Goal: Information Seeking & Learning: Learn about a topic

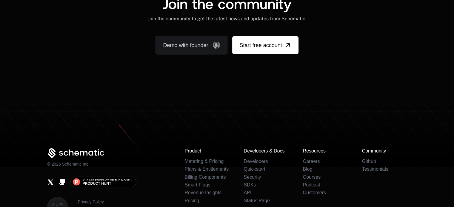
scroll to position [3765, 0]
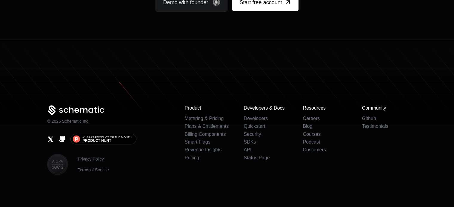
click at [17, 87] on icon at bounding box center [227, 93] width 454 height 63
drag, startPoint x: 39, startPoint y: 88, endPoint x: 99, endPoint y: 121, distance: 68.0
click at [99, 121] on footer "© 2025 Schematic Inc. #1 SaaS Product of the Month Product Hunt Privacy Policy …" at bounding box center [227, 124] width 454 height 168
click at [72, 75] on icon at bounding box center [227, 93] width 454 height 63
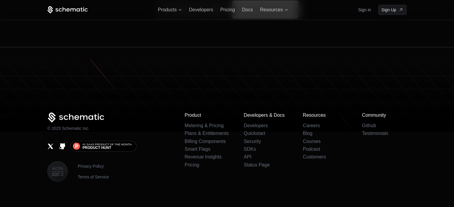
click at [72, 75] on icon at bounding box center [227, 100] width 454 height 63
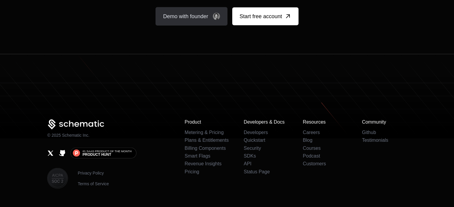
scroll to position [3758, 0]
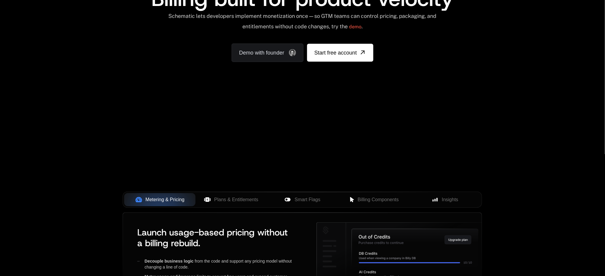
scroll to position [74, 0]
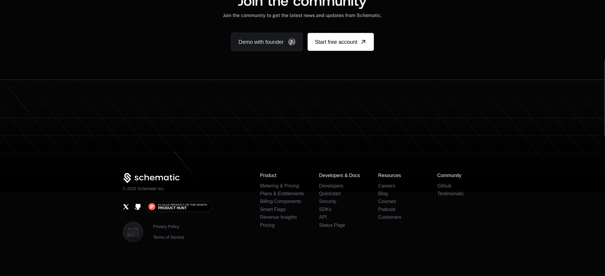
scroll to position [3653, 0]
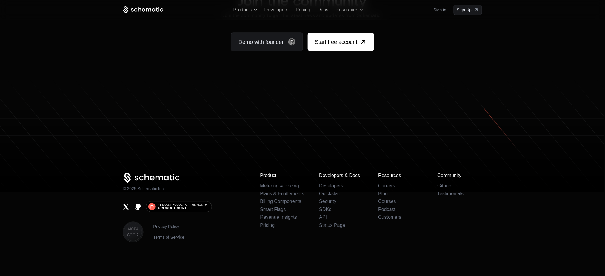
drag, startPoint x: 159, startPoint y: 129, endPoint x: 437, endPoint y: 124, distance: 278.1
click at [437, 124] on icon at bounding box center [302, 151] width 605 height 84
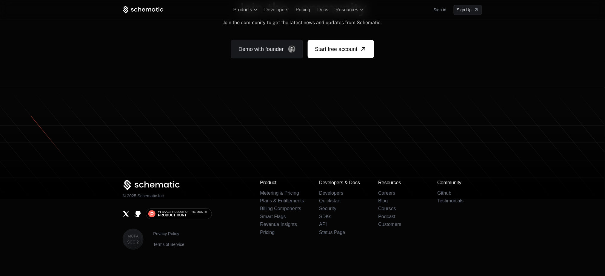
scroll to position [3661, 0]
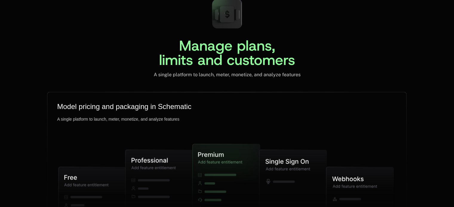
scroll to position [1388, 0]
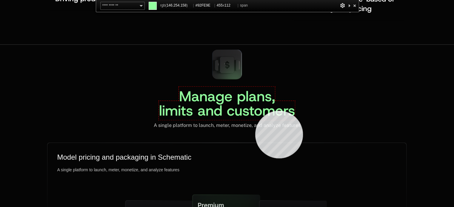
click at [255, 111] on span "Manage plans, limits and customers" at bounding box center [227, 103] width 136 height 33
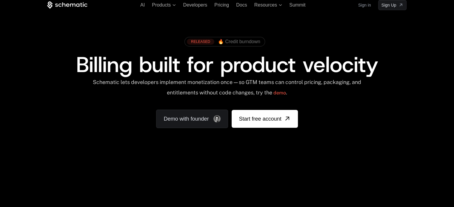
scroll to position [0, 0]
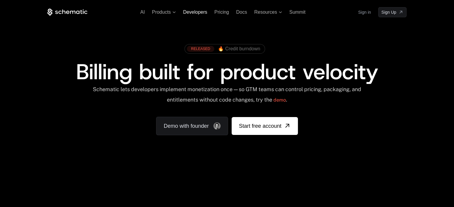
click at [192, 11] on span "Developers" at bounding box center [195, 12] width 24 height 5
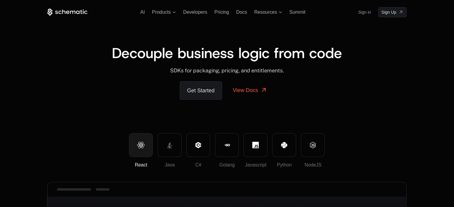
click at [62, 13] on icon at bounding box center [67, 12] width 40 height 7
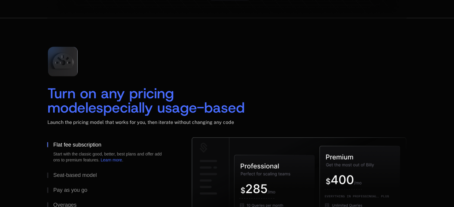
scroll to position [838, 0]
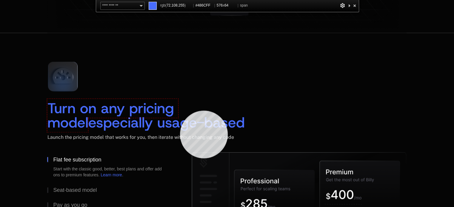
click at [178, 111] on span "Turn on any pricing model" at bounding box center [112, 115] width 131 height 33
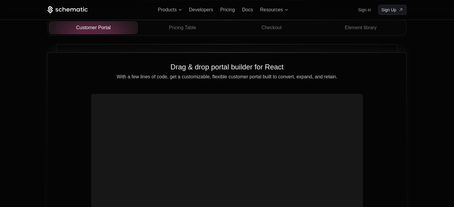
scroll to position [2089, 0]
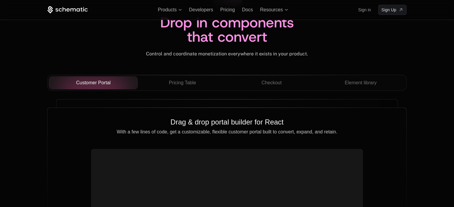
click at [297, 35] on div "Drop in components that convert" at bounding box center [226, 29] width 143 height 29
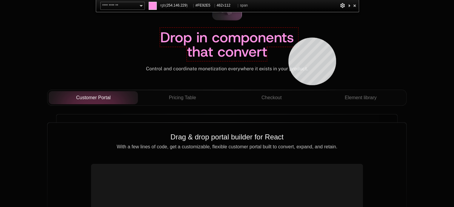
click at [288, 38] on span "Drop in components that convert" at bounding box center [229, 44] width 138 height 33
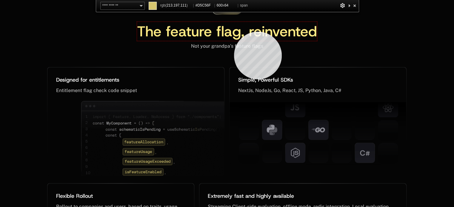
scroll to position [2842, 0]
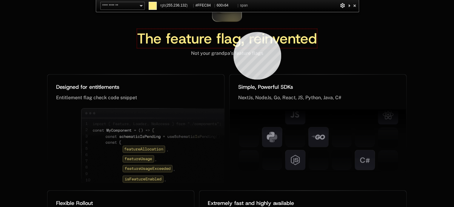
click at [233, 32] on span "The feature flag, reinvented" at bounding box center [227, 38] width 180 height 19
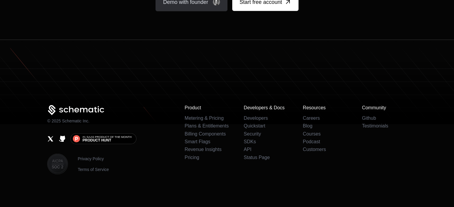
scroll to position [3737, 0]
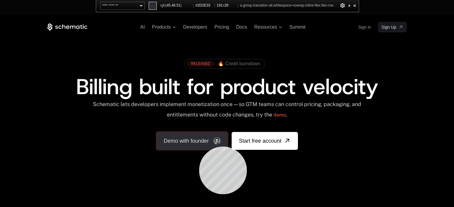
click at [199, 147] on link "Demo with founder" at bounding box center [192, 141] width 72 height 18
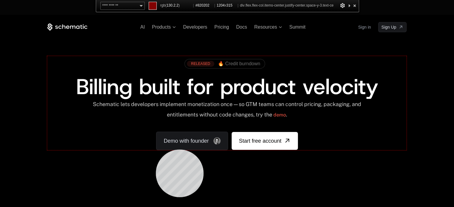
click at [156, 150] on div "RELEASED 🔥 Credit burndown Billing built for product velocity Schematic lets de…" at bounding box center [226, 103] width 359 height 94
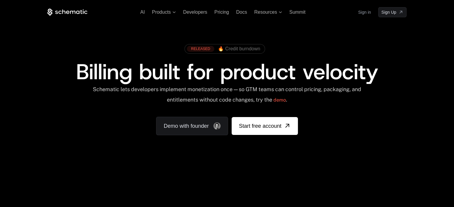
click at [81, 123] on div "RELEASED 🔥 Credit burndown Billing built for product velocity Schematic lets de…" at bounding box center [226, 88] width 359 height 94
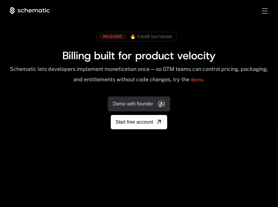
click at [139, 105] on link "Demo with founder" at bounding box center [139, 104] width 62 height 15
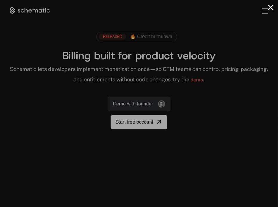
click at [271, 7] on button "Close modal" at bounding box center [271, 7] width 6 height 6
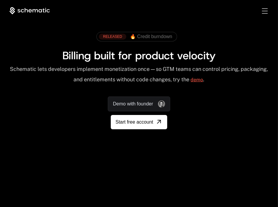
click at [203, 87] on link "demo" at bounding box center [196, 80] width 13 height 14
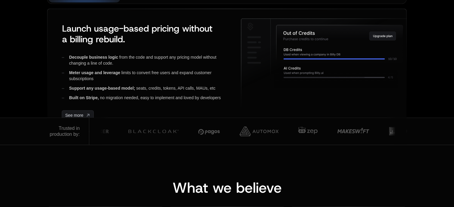
scroll to position [285, 0]
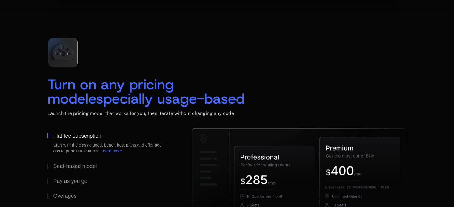
scroll to position [853, 0]
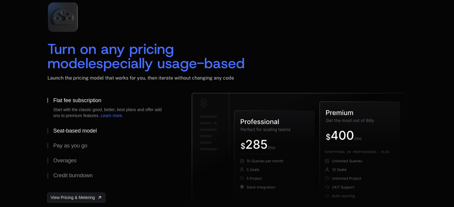
click at [59, 131] on div "Seat-based model" at bounding box center [75, 130] width 44 height 5
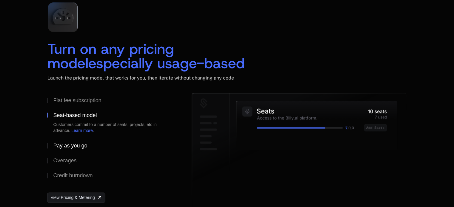
click at [58, 148] on button "Pay as you go" at bounding box center [109, 145] width 125 height 15
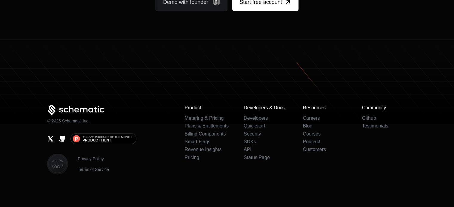
scroll to position [0, 0]
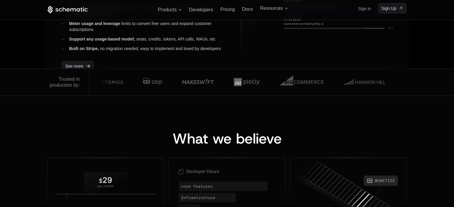
scroll to position [334, 0]
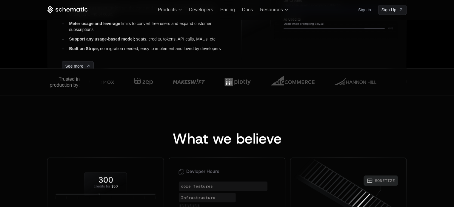
click at [129, 108] on div "What we believe Pricing Must Change ﻿ ﻿ Great companies treat pricing like prod…" at bounding box center [227, 200] width 454 height 209
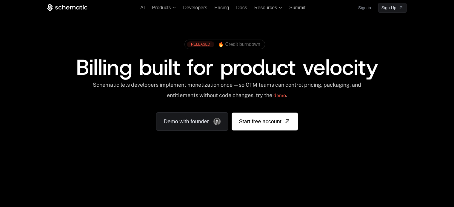
scroll to position [0, 0]
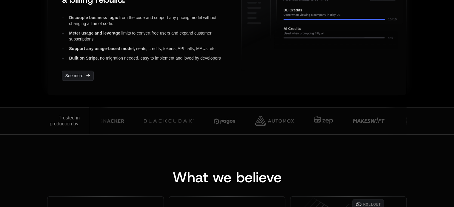
scroll to position [330, 0]
